Goal: Task Accomplishment & Management: Complete application form

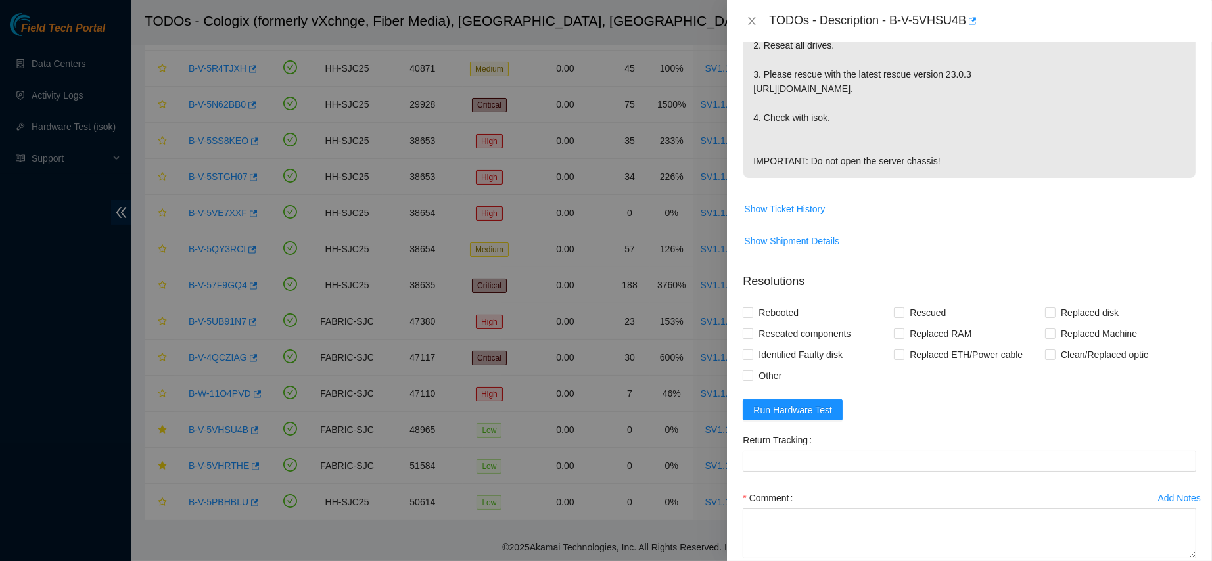
scroll to position [461, 0]
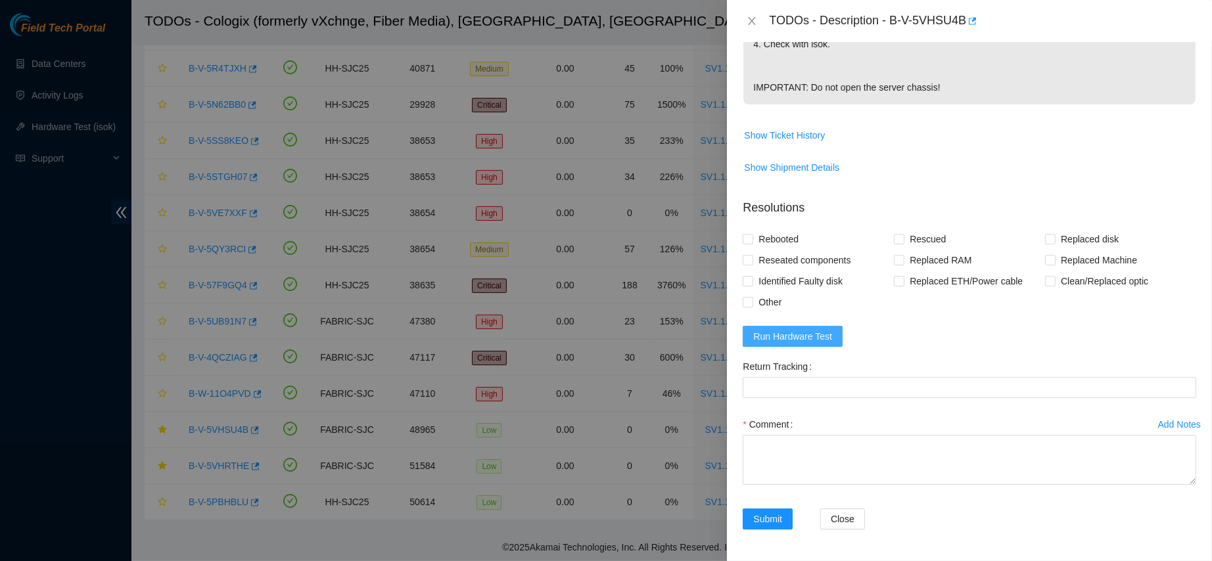
click at [834, 347] on button "Run Hardware Test" at bounding box center [793, 336] width 100 height 21
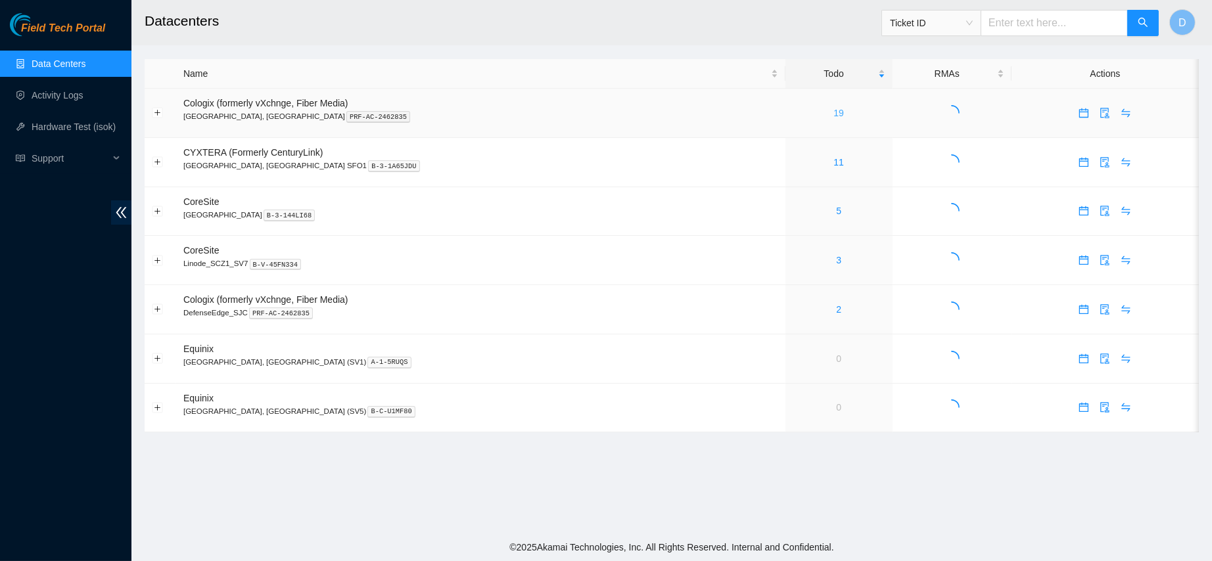
click at [834, 109] on link "19" at bounding box center [839, 113] width 11 height 11
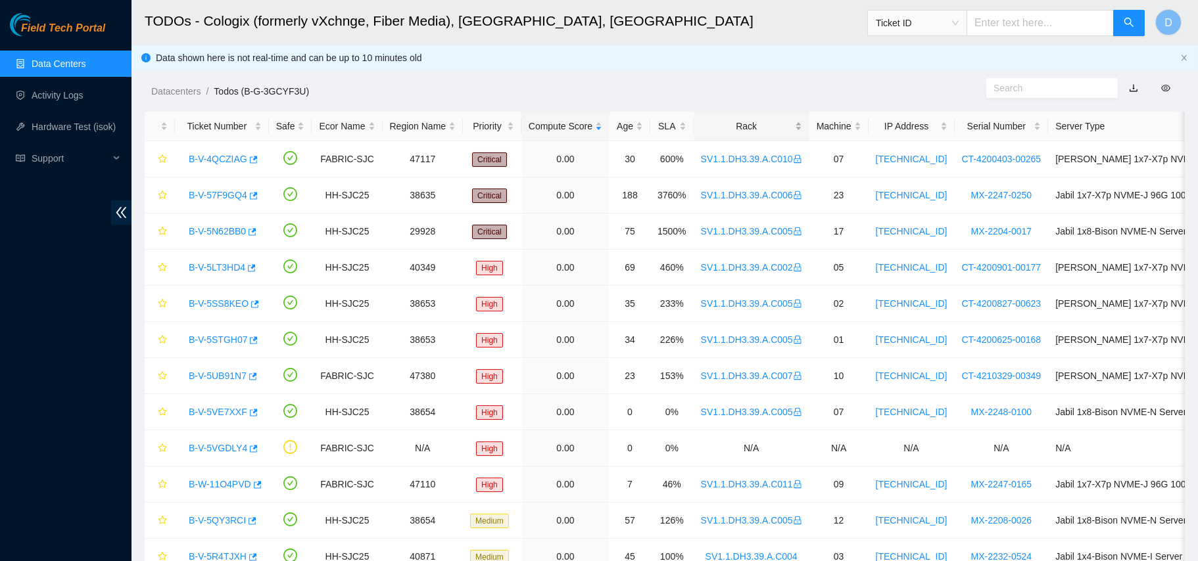
click at [738, 132] on div "Rack" at bounding box center [751, 126] width 101 height 14
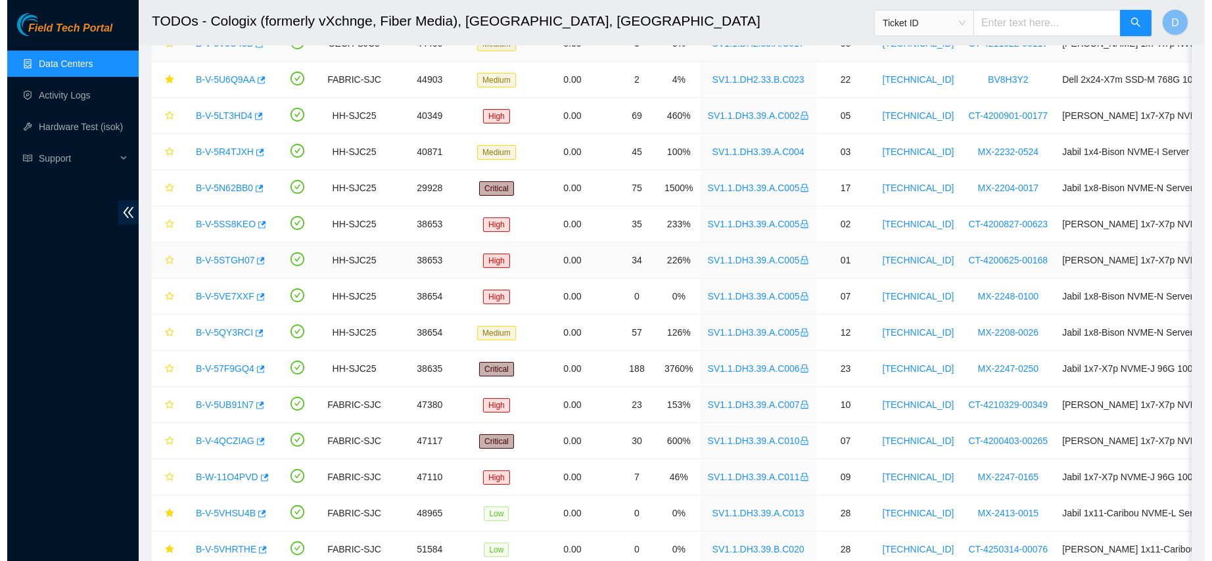
scroll to position [321, 0]
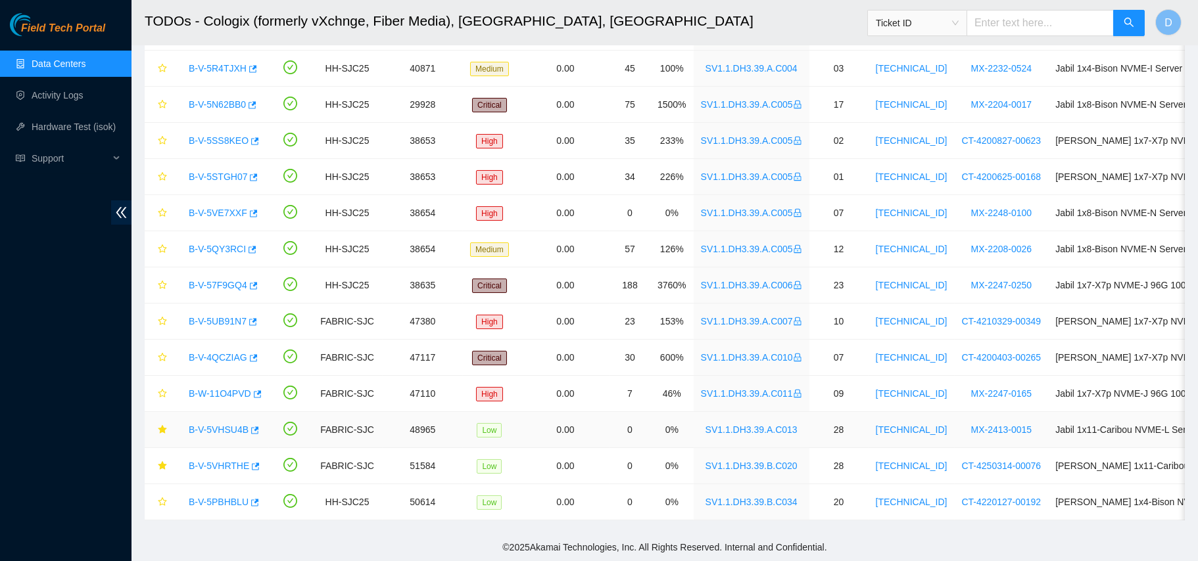
click at [226, 425] on div "B-V-5VHSU4B" at bounding box center [222, 429] width 80 height 21
click at [226, 423] on div "B-V-5VHSU4B" at bounding box center [222, 429] width 80 height 21
click at [226, 425] on link "B-V-5VHSU4B" at bounding box center [219, 430] width 60 height 11
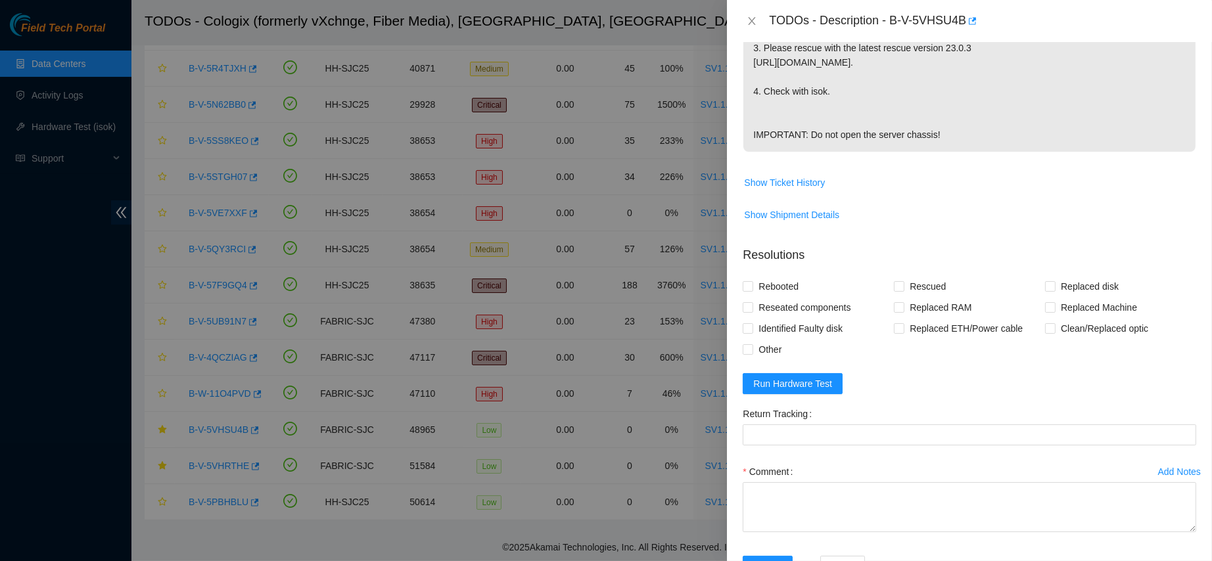
scroll to position [416, 0]
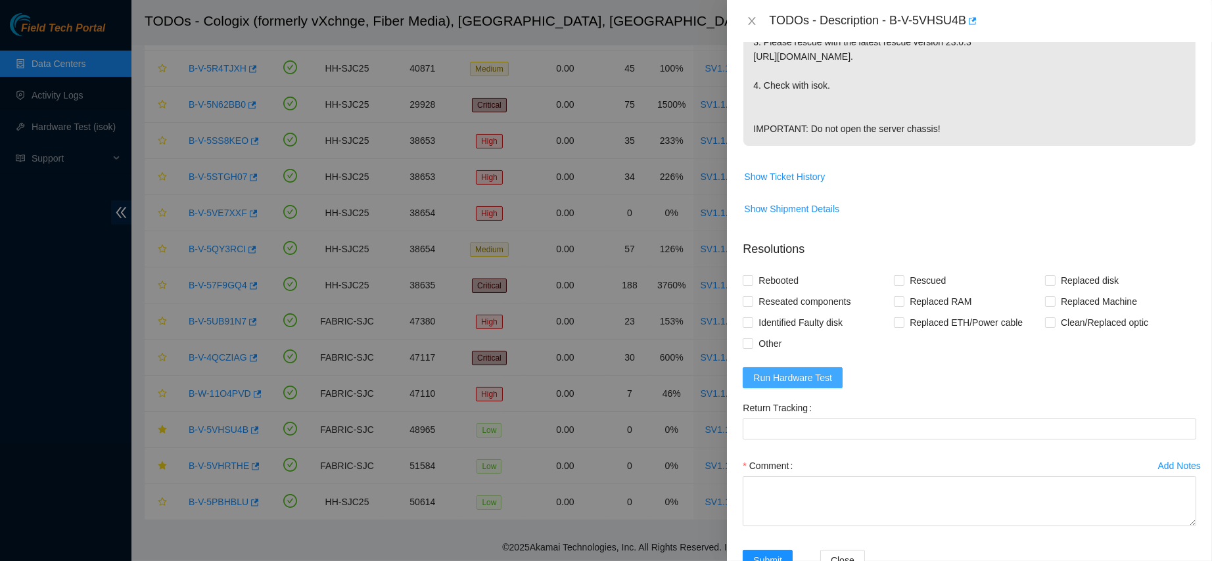
click at [813, 389] on button "Run Hardware Test" at bounding box center [793, 378] width 100 height 21
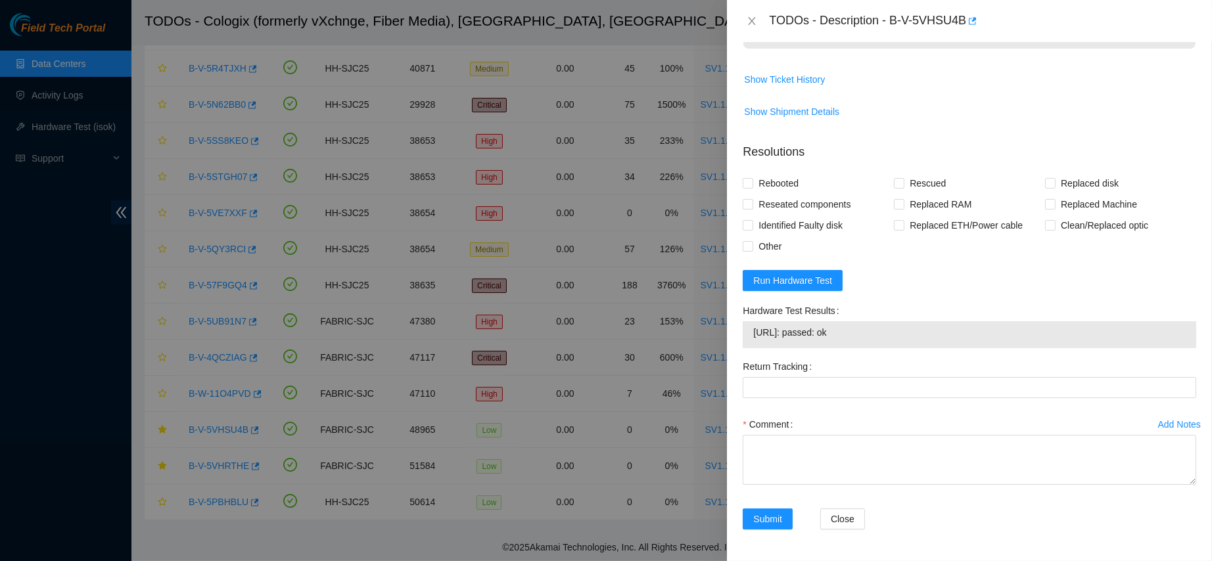
scroll to position [536, 0]
click at [775, 457] on textarea "Comment" at bounding box center [970, 460] width 454 height 50
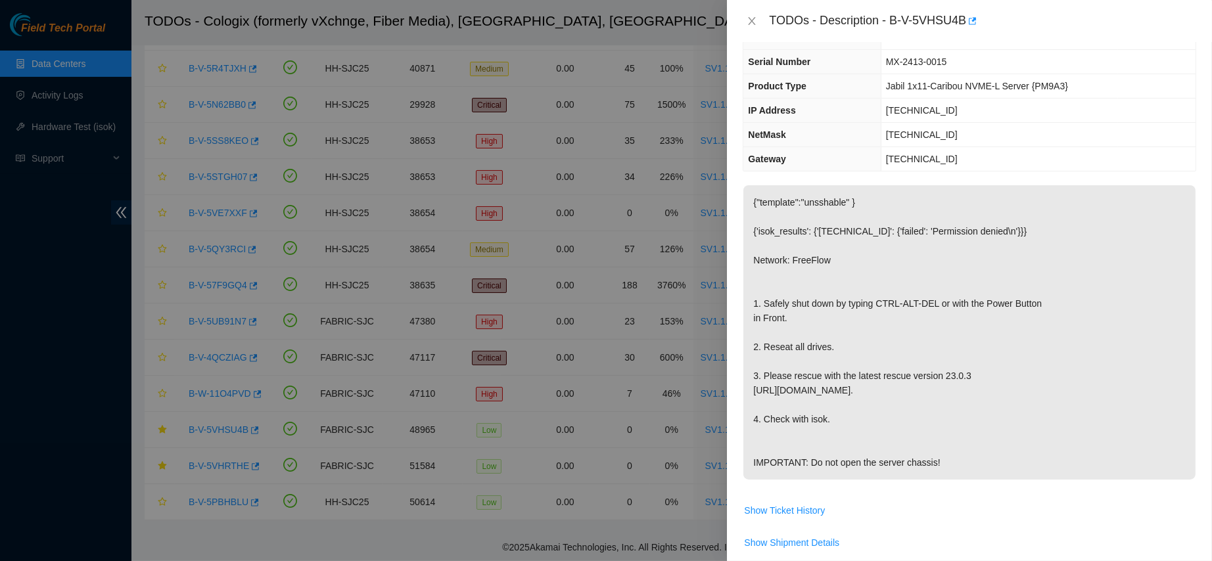
scroll to position [0, 0]
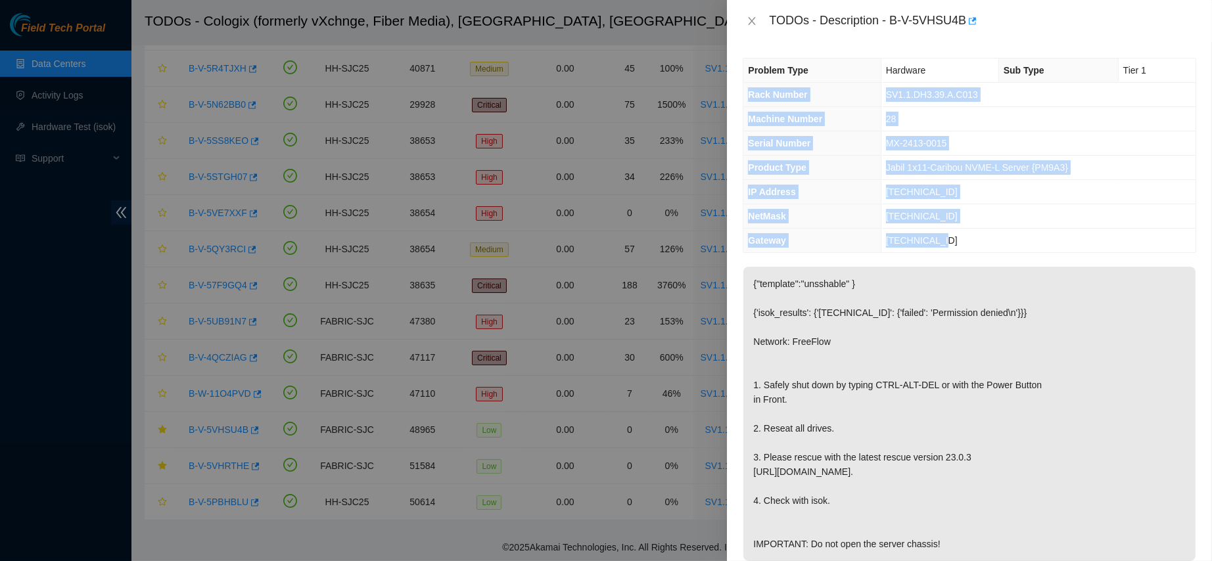
drag, startPoint x: 750, startPoint y: 95, endPoint x: 965, endPoint y: 238, distance: 258.4
click at [965, 238] on tbody "Problem Type Hardware Sub Type Tier 1 Rack Number SV1.1.DH3.39.A.C013 Machine N…" at bounding box center [970, 156] width 452 height 194
copy tbody "Rack Number SV1.1.DH3.39.A.C013 Machine Number 28 Serial Number MX-2413-0015 Pr…"
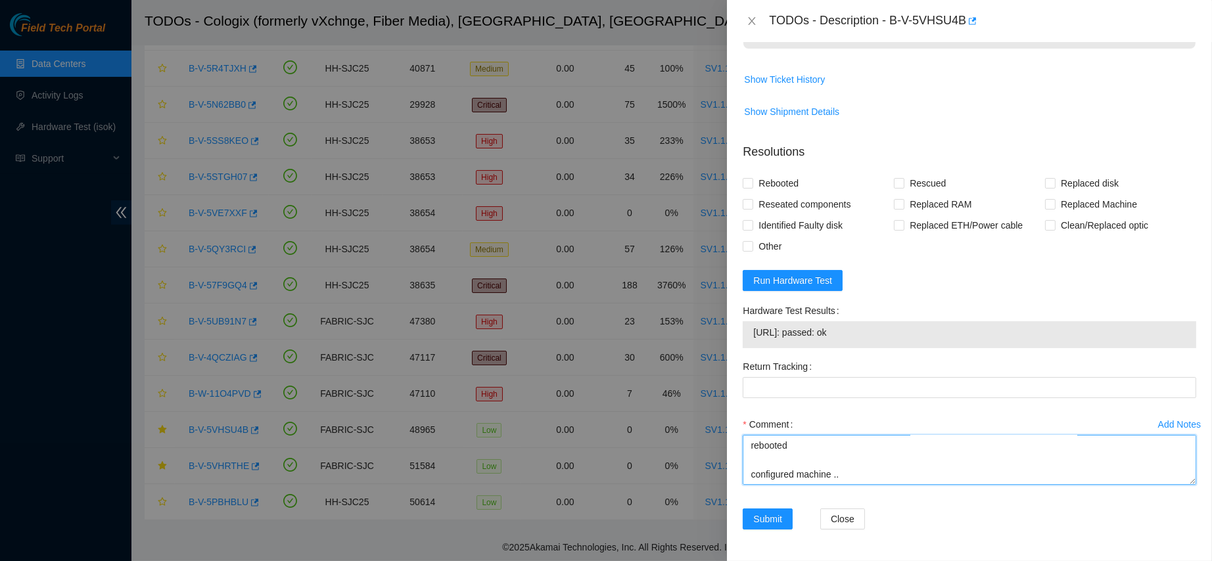
click at [801, 477] on textarea "contacted nocc to confirm that ticket was safe verified sn on machine connected…" at bounding box center [970, 460] width 454 height 50
paste textarea "Rack Number SV1.1.DH3.39.A.C013 Machine Number 28 Serial Number MX-2413-0015 Pr…"
click at [795, 343] on td "72.246.40.95: passed: ok" at bounding box center [970, 335] width 434 height 20
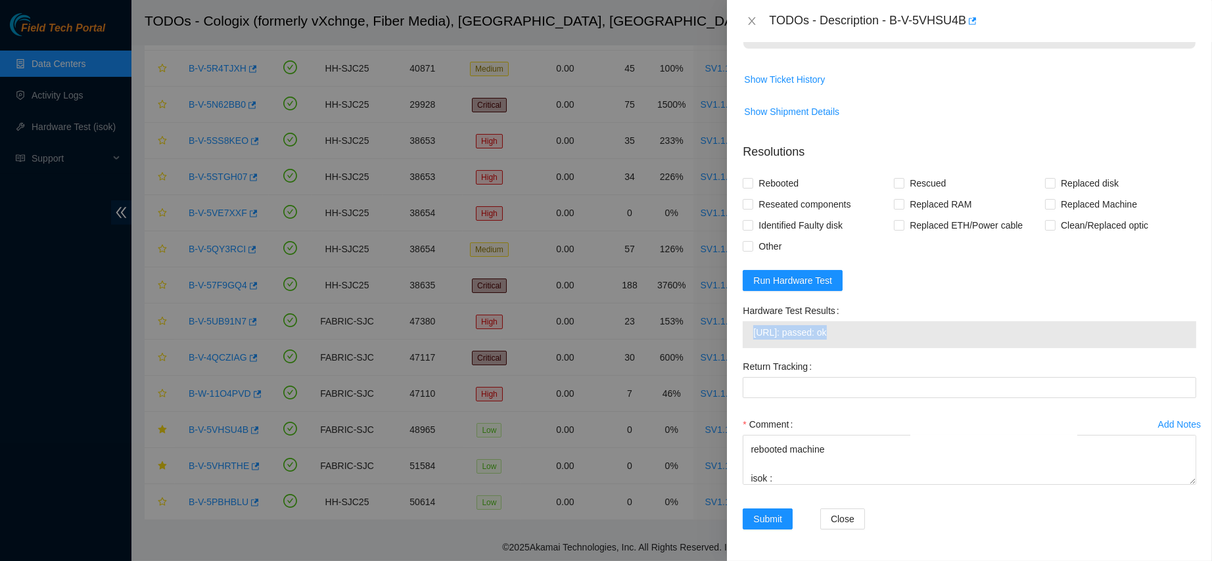
click at [795, 343] on td "72.246.40.95: passed: ok" at bounding box center [970, 335] width 434 height 20
copy span "72.246.40.95: passed: ok"
click at [790, 493] on div "Add Notes Comment contacted nocc to confirm that ticket was safe verified sn on…" at bounding box center [970, 461] width 464 height 95
click at [795, 477] on textarea "contacted nocc to confirm that ticket was safe verified sn on machine connected…" at bounding box center [970, 460] width 454 height 50
paste textarea "72.246.40.95: passed: ok"
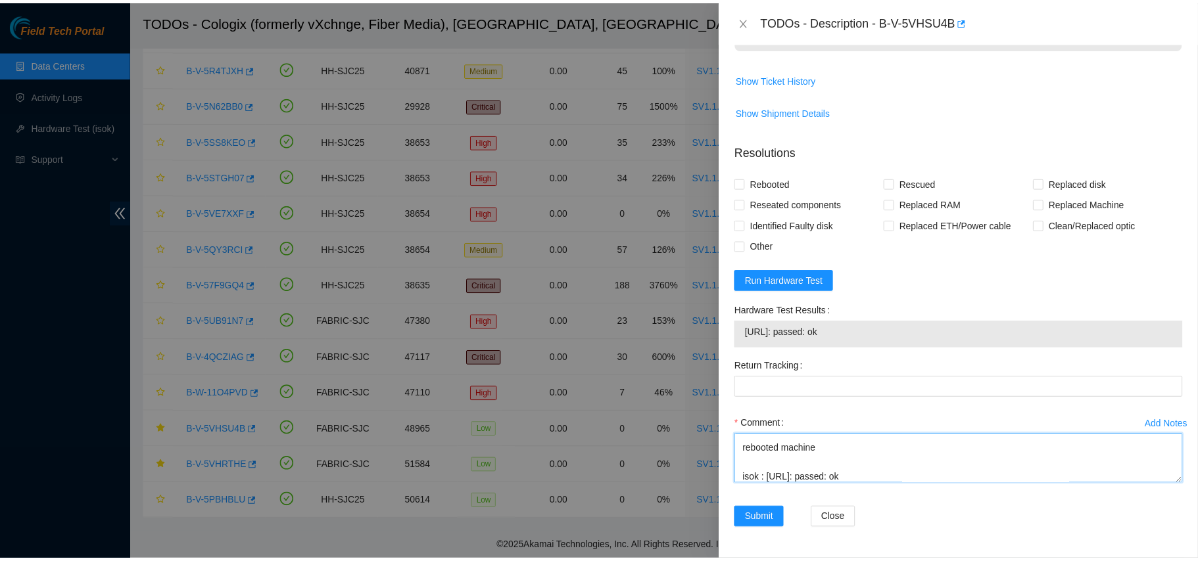
scroll to position [315, 0]
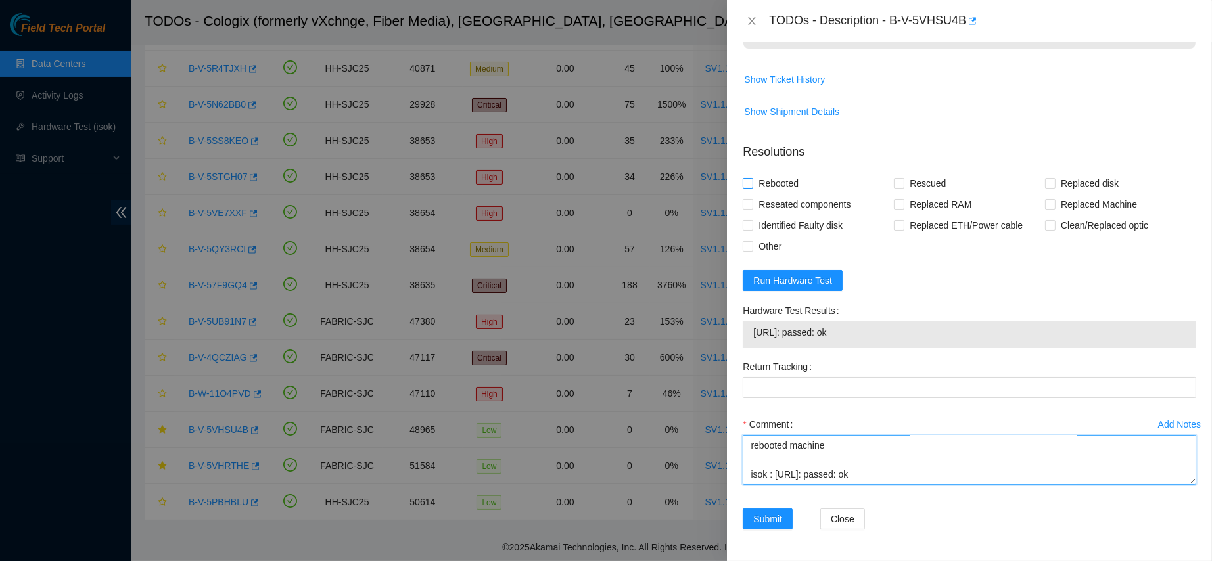
type textarea "contacted nocc to confirm that ticket was safe verified sn on machine connected…"
click at [767, 184] on span "Rebooted" at bounding box center [778, 183] width 51 height 21
click at [752, 184] on input "Rebooted" at bounding box center [747, 182] width 9 height 9
checkbox input "true"
click at [894, 180] on input "Rescued" at bounding box center [898, 182] width 9 height 9
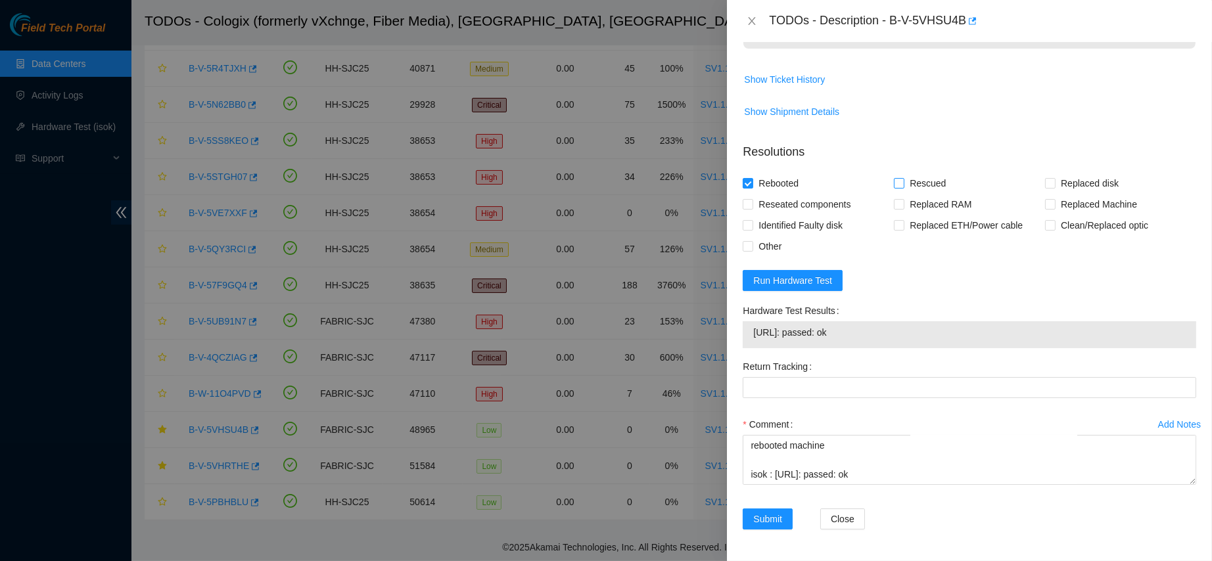
checkbox input "true"
click at [761, 213] on span "Reseated components" at bounding box center [804, 204] width 103 height 21
click at [752, 208] on input "Reseated components" at bounding box center [747, 203] width 9 height 9
checkbox input "true"
click at [765, 513] on span "Submit" at bounding box center [767, 519] width 29 height 14
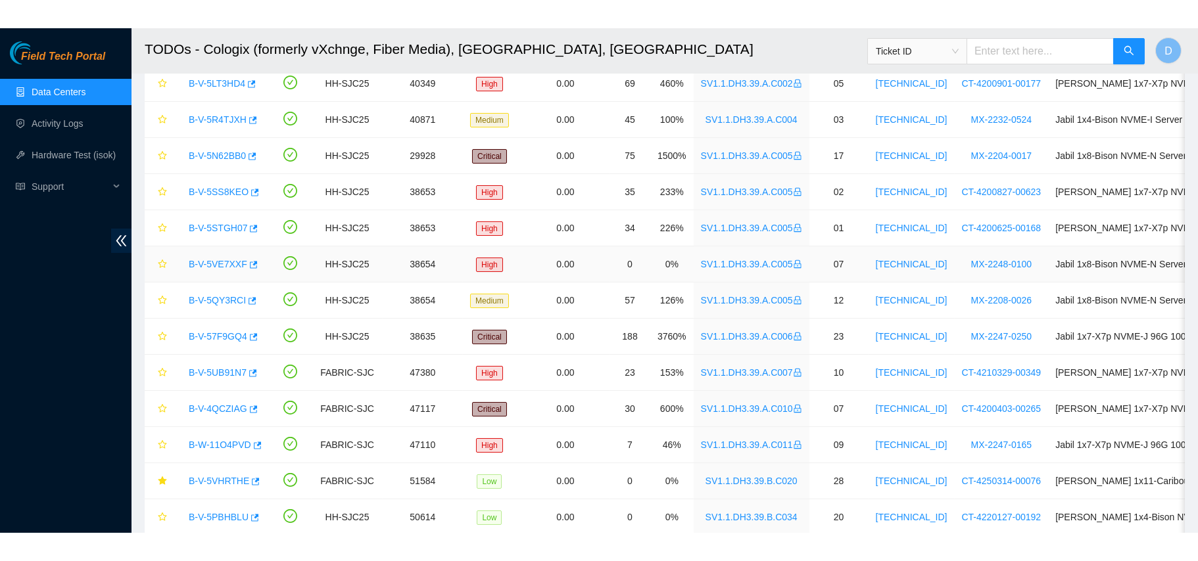
scroll to position [368, 0]
